Goal: Transaction & Acquisition: Purchase product/service

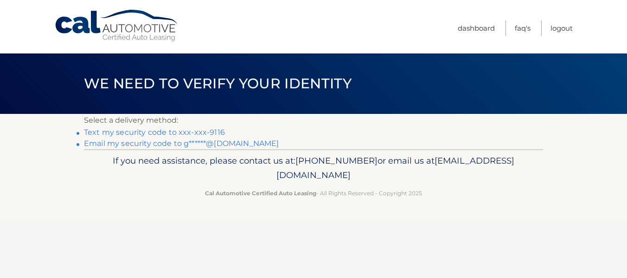
click at [177, 130] on link "Text my security code to xxx-xxx-9116" at bounding box center [154, 132] width 141 height 9
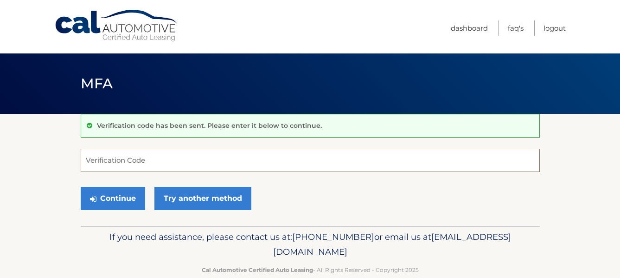
click at [141, 168] on input "Verification Code" at bounding box center [310, 160] width 459 height 23
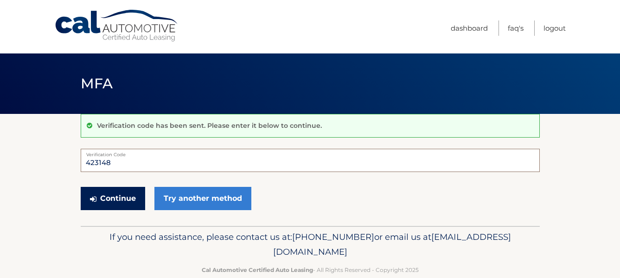
type input "423148"
click at [121, 198] on button "Continue" at bounding box center [113, 198] width 65 height 23
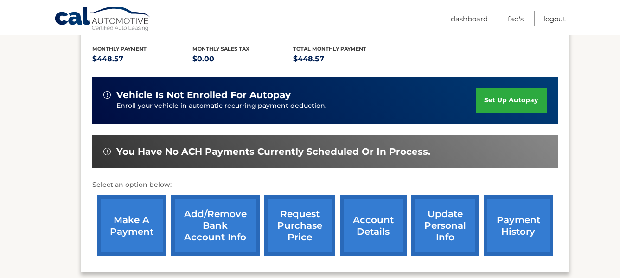
scroll to position [227, 0]
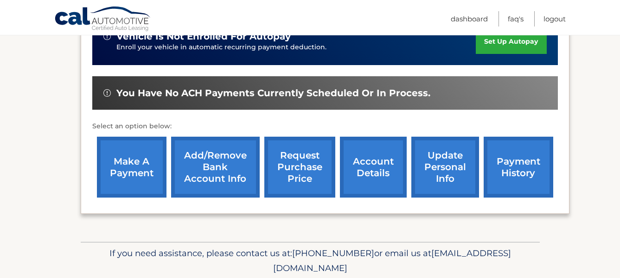
click at [525, 220] on div "my vehicles Add a new lease lease account #44455903897 vehicle 2025 Ford Bronco…" at bounding box center [325, 45] width 489 height 391
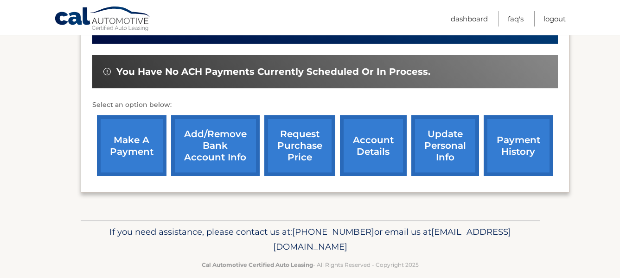
click at [381, 140] on link "account details" at bounding box center [373, 145] width 67 height 61
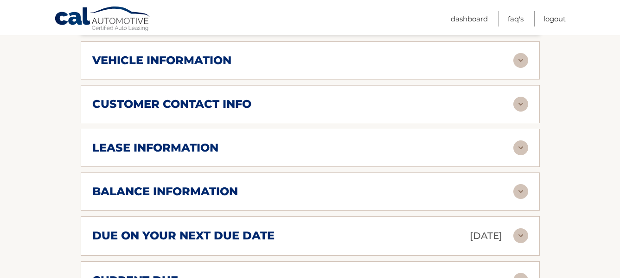
scroll to position [462, 0]
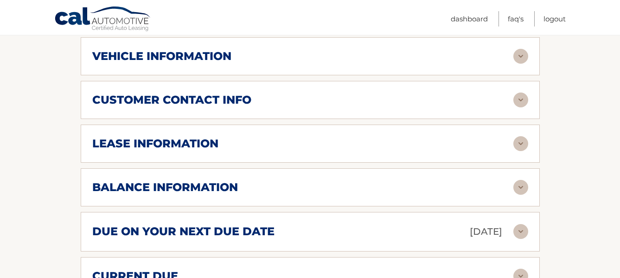
click at [514, 180] on img at bounding box center [521, 187] width 15 height 15
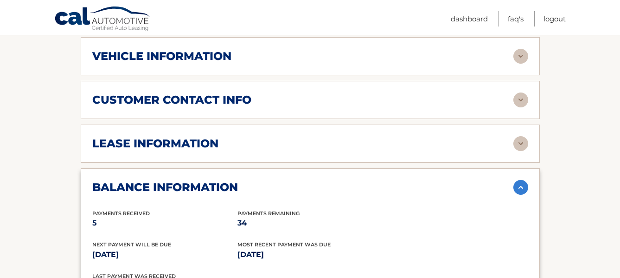
click at [386, 240] on div "Next Payment will be due Nov 05, 2025 Most Recent Payment Was Due Oct 05, 2025" at bounding box center [310, 256] width 436 height 32
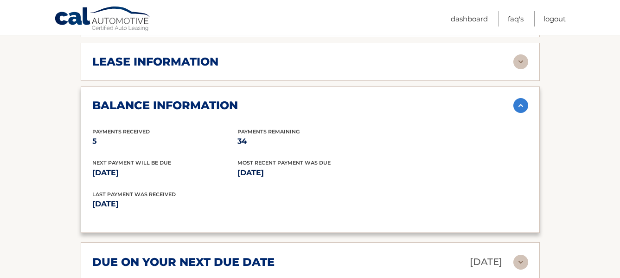
scroll to position [563, 0]
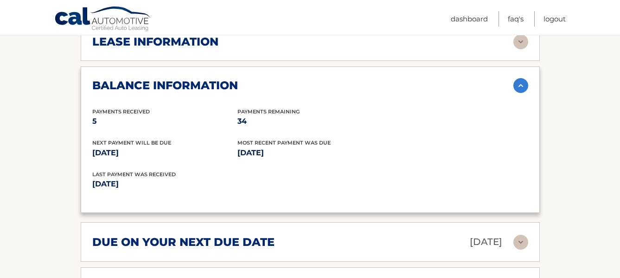
click at [370, 222] on div "due on your next due date Nov 05, 2025 Late Charges $22.43 Miscellaneous Charge…" at bounding box center [310, 241] width 459 height 39
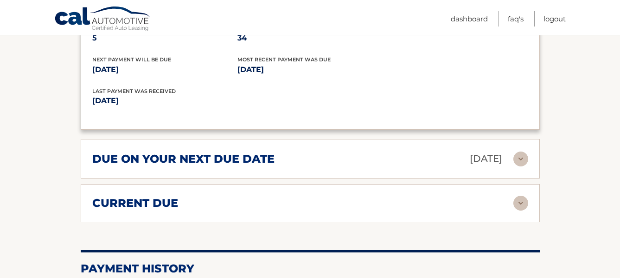
scroll to position [648, 0]
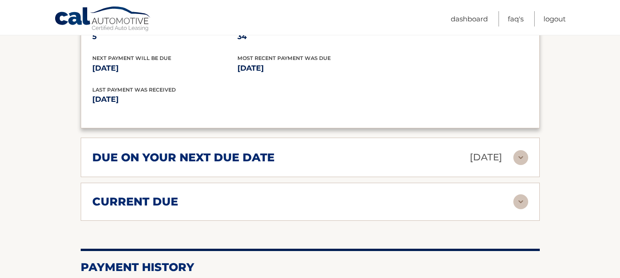
click at [110, 194] on h2 "current due" at bounding box center [135, 201] width 86 height 14
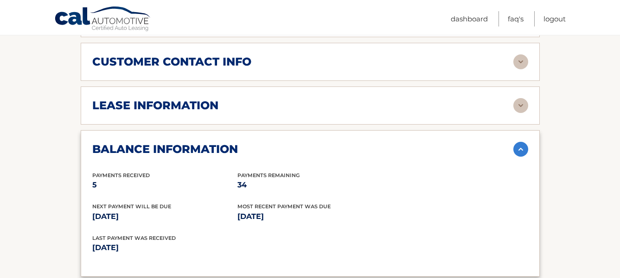
scroll to position [493, 0]
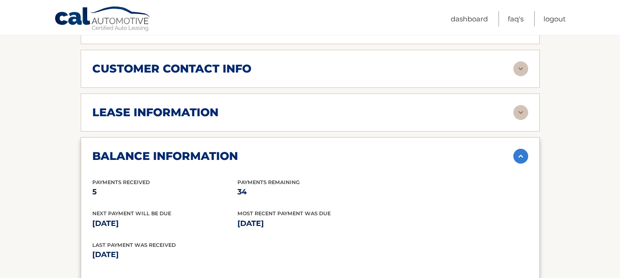
click at [283, 217] on p "Oct 05, 2025" at bounding box center [310, 223] width 145 height 13
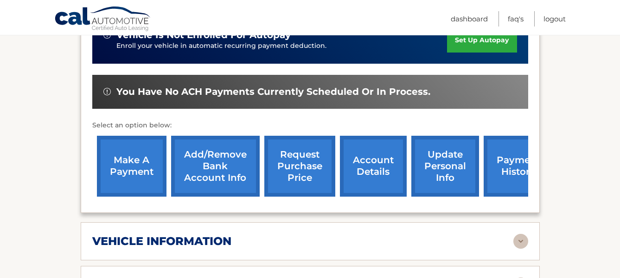
scroll to position [279, 0]
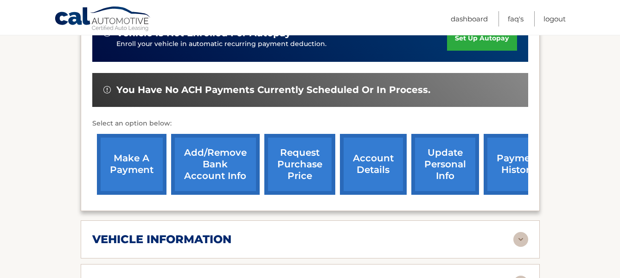
click at [134, 162] on link "make a payment" at bounding box center [132, 164] width 70 height 61
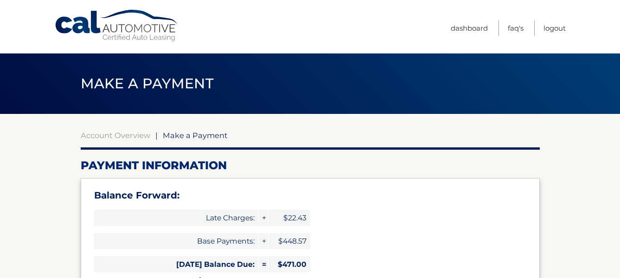
select select "NDU4YzAxMTUtY2RjZS00NjUwLThhZDUtNjQ5Nzg4ZThmMzBm"
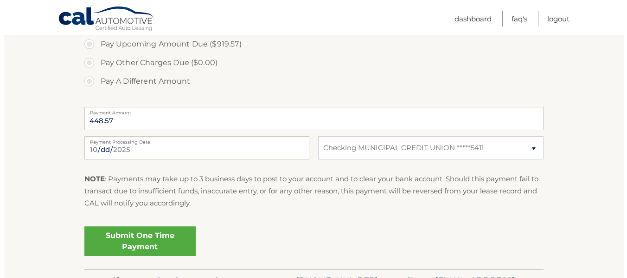
scroll to position [387, 0]
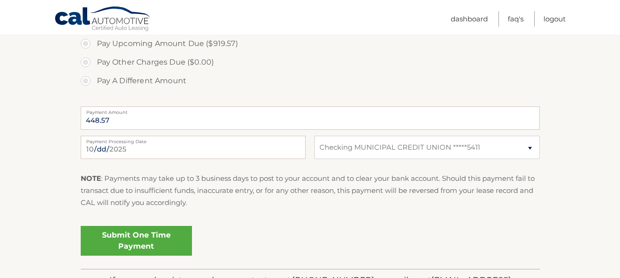
click at [155, 244] on link "Submit One Time Payment" at bounding box center [136, 241] width 111 height 30
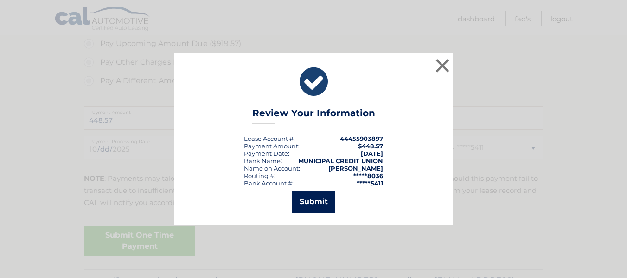
click at [322, 200] on button "Submit" at bounding box center [313, 201] width 43 height 22
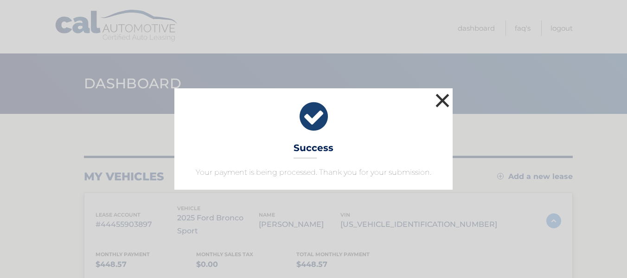
click at [442, 97] on button "×" at bounding box center [442, 100] width 19 height 19
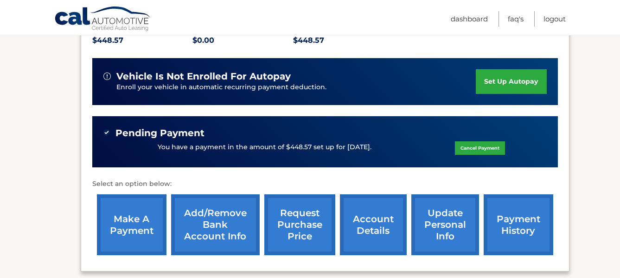
scroll to position [232, 0]
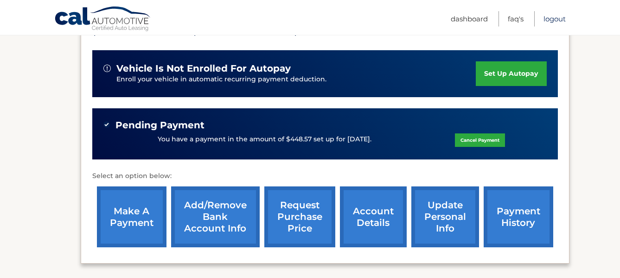
click at [560, 19] on link "Logout" at bounding box center [555, 18] width 22 height 15
